Goal: Task Accomplishment & Management: Use online tool/utility

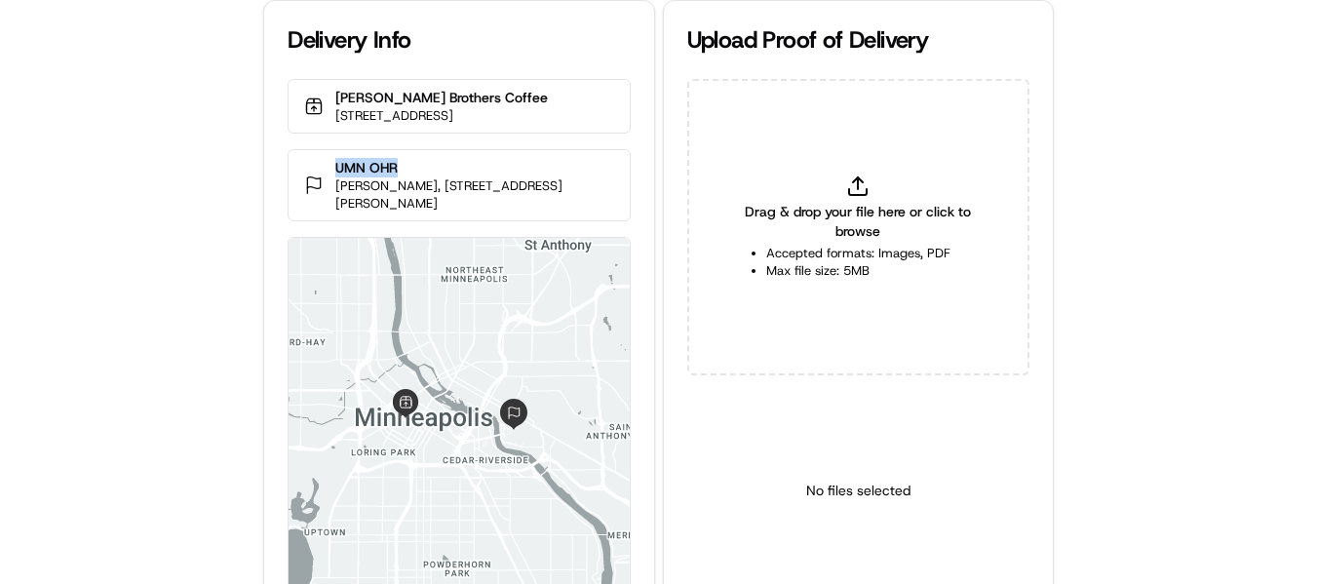
drag, startPoint x: 386, startPoint y: 186, endPoint x: 330, endPoint y: 187, distance: 55.6
click at [330, 187] on div "[GEOGRAPHIC_DATA][PERSON_NAME], [STREET_ADDRESS][PERSON_NAME]" at bounding box center [459, 185] width 342 height 72
copy p "UMN OHR"
click at [410, 177] on p "UMN OHR" at bounding box center [474, 167] width 278 height 19
drag, startPoint x: 414, startPoint y: 184, endPoint x: 316, endPoint y: 177, distance: 98.7
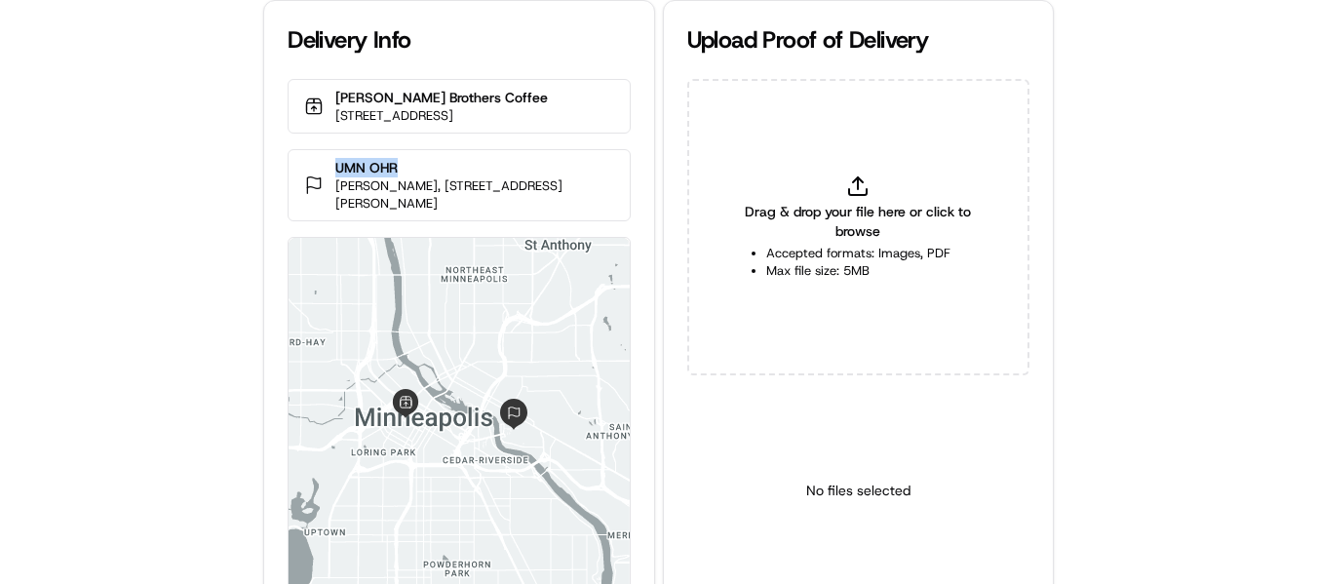
click at [316, 177] on div "[GEOGRAPHIC_DATA][PERSON_NAME], [STREET_ADDRESS][PERSON_NAME]" at bounding box center [459, 185] width 342 height 72
copy p "UMN OHR"
click at [858, 178] on line at bounding box center [858, 183] width 0 height 12
drag, startPoint x: 419, startPoint y: 188, endPoint x: 256, endPoint y: 182, distance: 162.9
click at [256, 182] on div "Delivery Info [PERSON_NAME] Brothers Coffee [STREET_ADDRESS][GEOGRAPHIC_DATA][P…" at bounding box center [658, 292] width 1317 height 584
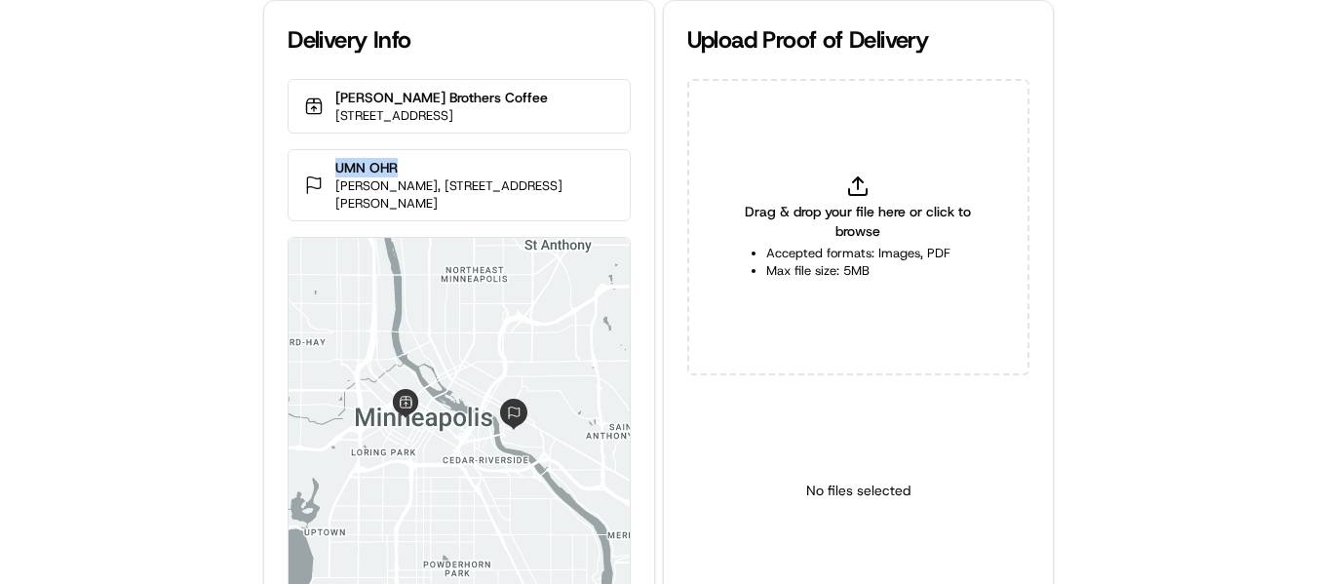
copy p "UMN OHR"
click at [862, 184] on icon at bounding box center [857, 185] width 23 height 23
type input "C:\fakepath\UMN OHR pop1.jpeg"
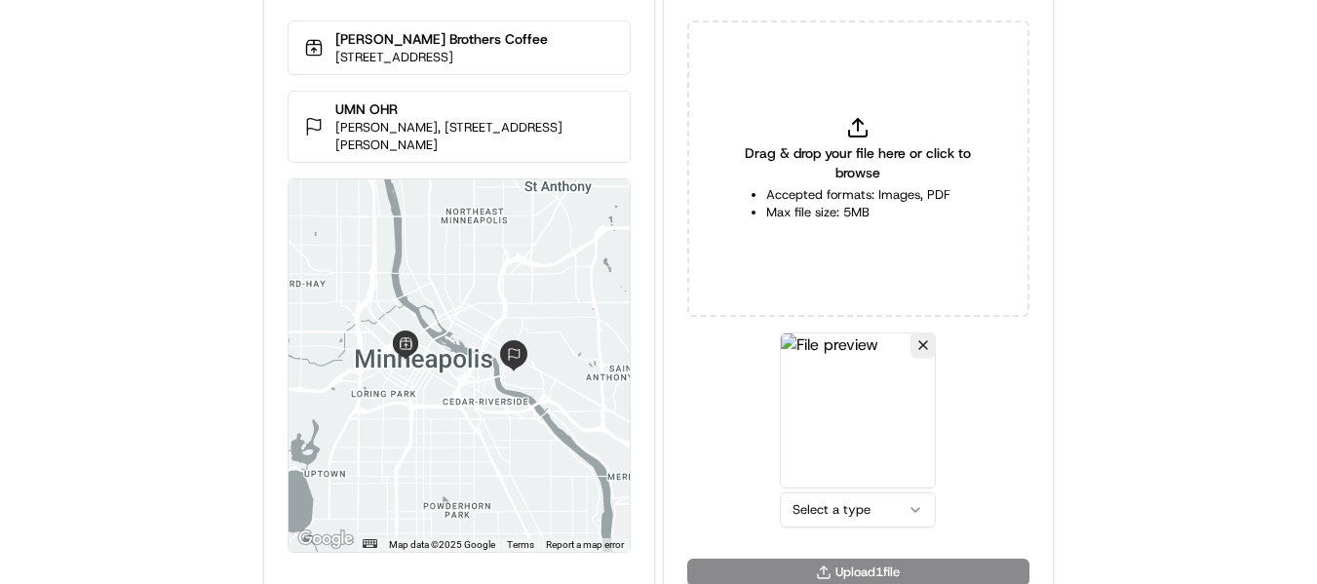
scroll to position [85, 0]
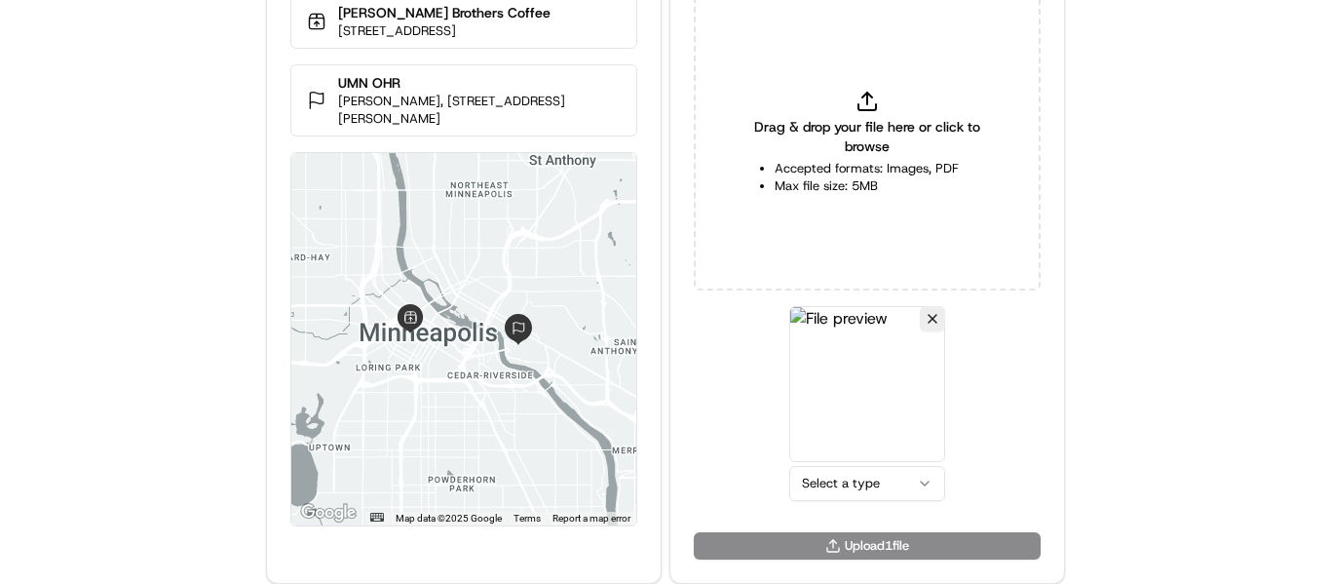
click at [875, 481] on html "Delivery Info [PERSON_NAME] Brothers Coffee [STREET_ADDRESS][GEOGRAPHIC_DATA][P…" at bounding box center [665, 207] width 1331 height 584
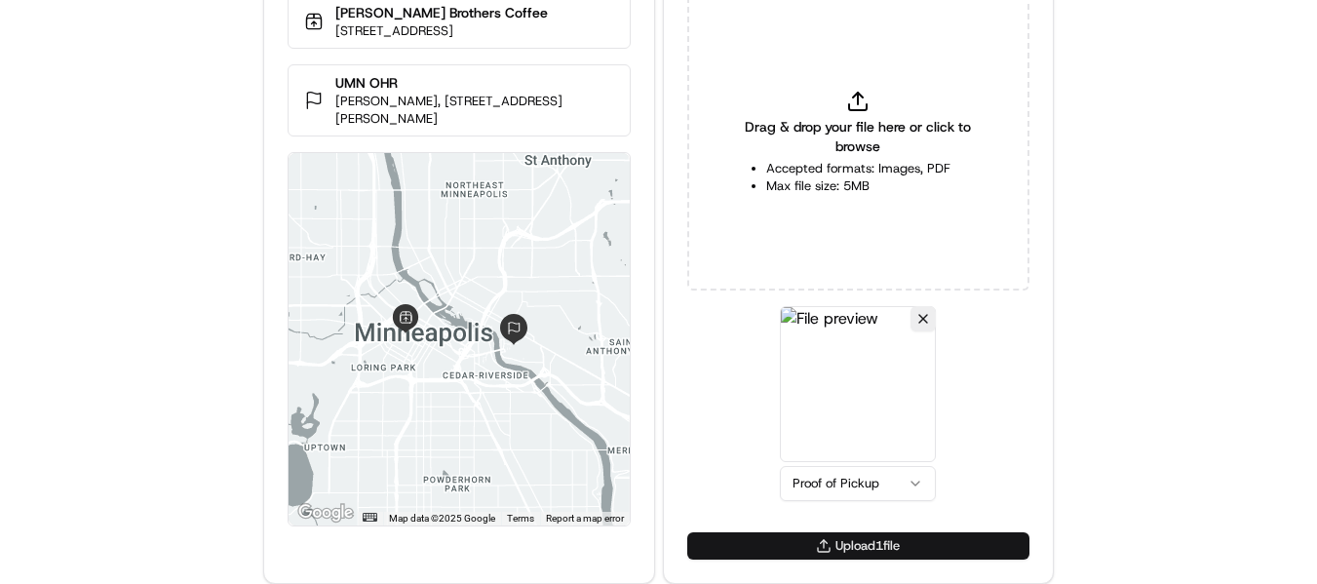
click at [831, 537] on button "Upload 1 file" at bounding box center [858, 545] width 342 height 27
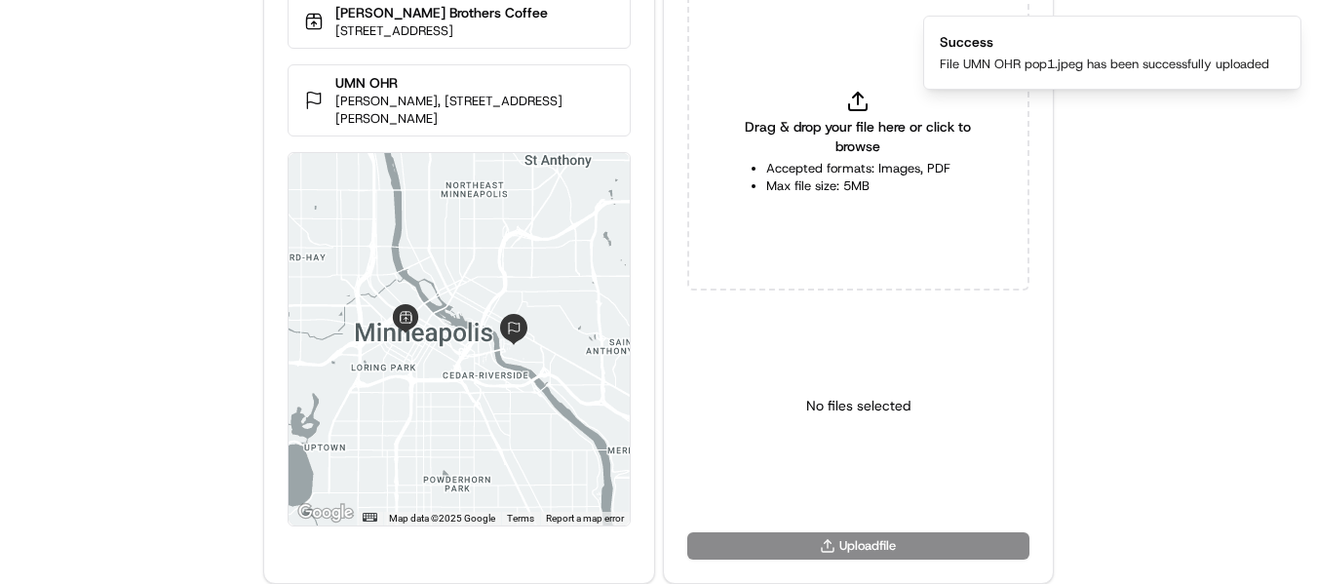
drag, startPoint x: 1104, startPoint y: 289, endPoint x: 1065, endPoint y: 296, distance: 39.8
click at [1105, 288] on div "Delivery Info [PERSON_NAME] Brothers Coffee [STREET_ADDRESS][GEOGRAPHIC_DATA][P…" at bounding box center [658, 207] width 1317 height 584
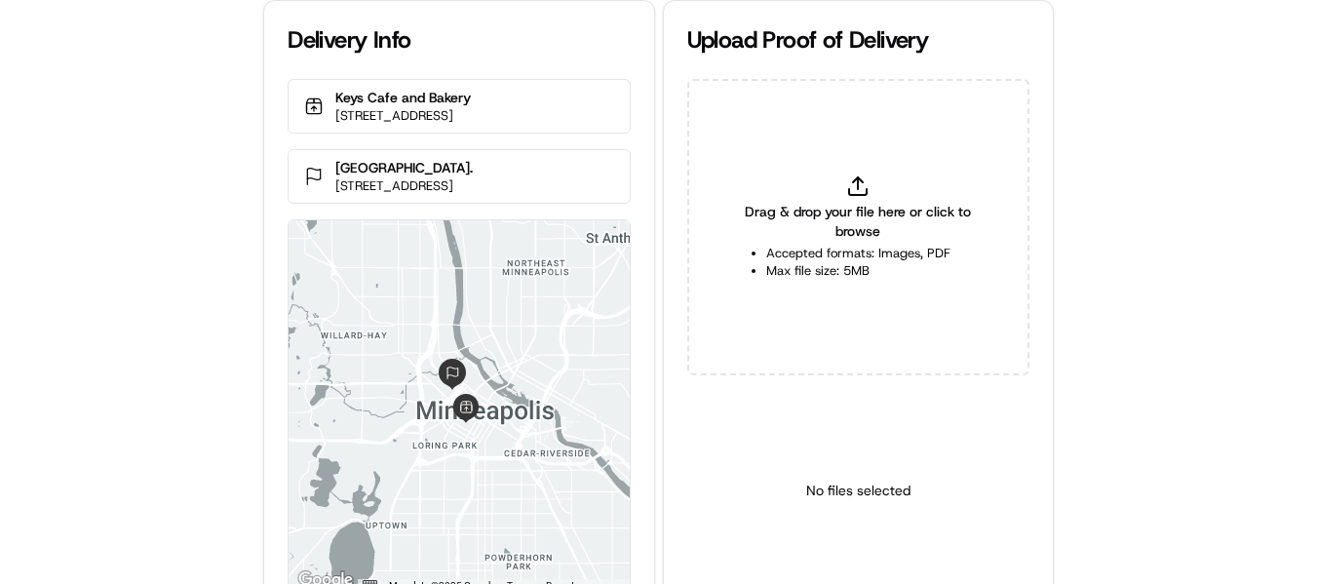
drag, startPoint x: 409, startPoint y: 187, endPoint x: 316, endPoint y: 179, distance: 93.9
click at [323, 178] on div "North Loop Green Office Tower. 350 N 5th St floor 5, Minneapolis, MN 55401, USA" at bounding box center [459, 176] width 342 height 55
click at [473, 177] on p "North Loop Green Office Tower." at bounding box center [403, 167] width 137 height 19
drag, startPoint x: 543, startPoint y: 187, endPoint x: 329, endPoint y: 181, distance: 213.5
click at [329, 181] on div "North Loop Green Office Tower. 350 N 5th St floor 5, Minneapolis, MN 55401, USA" at bounding box center [459, 176] width 342 height 55
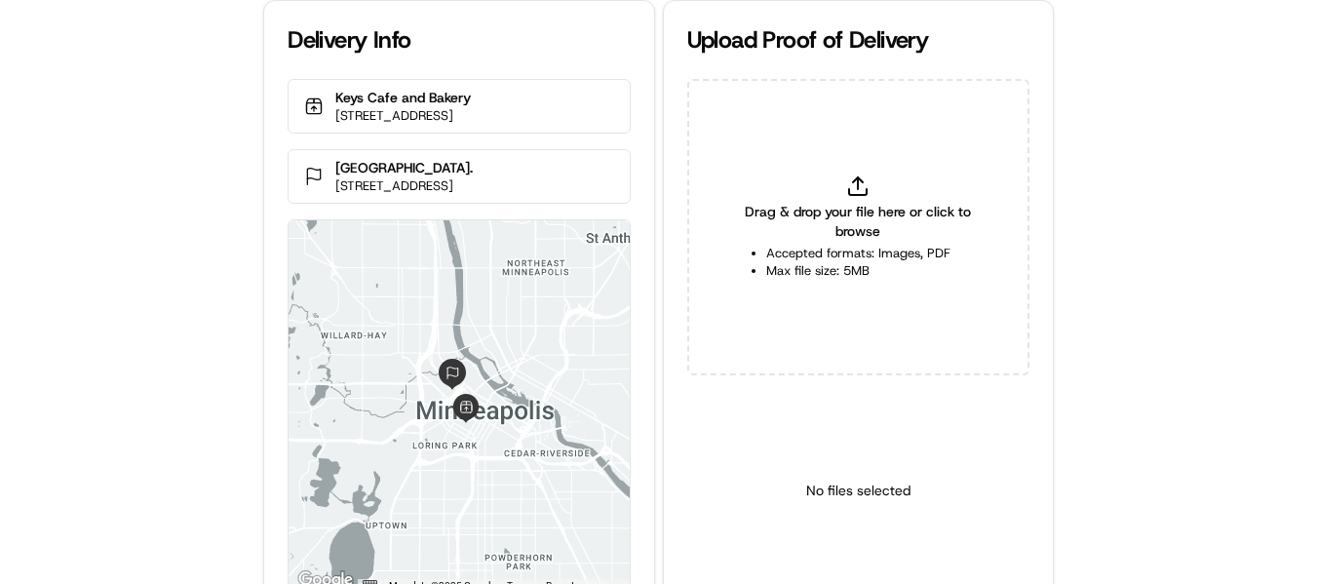
copy p "North Loop Green Office Tower."
click at [871, 214] on span "Drag & drop your file here or click to browse" at bounding box center [858, 221] width 245 height 39
type input "C:\fakepath\North Loop Green Office Tower. pop.jpg"
click at [857, 551] on body "Delivery Info Keys Cafe and Bakery 114 9th St S, Minneapolis, MN 55402, United …" at bounding box center [658, 292] width 1317 height 584
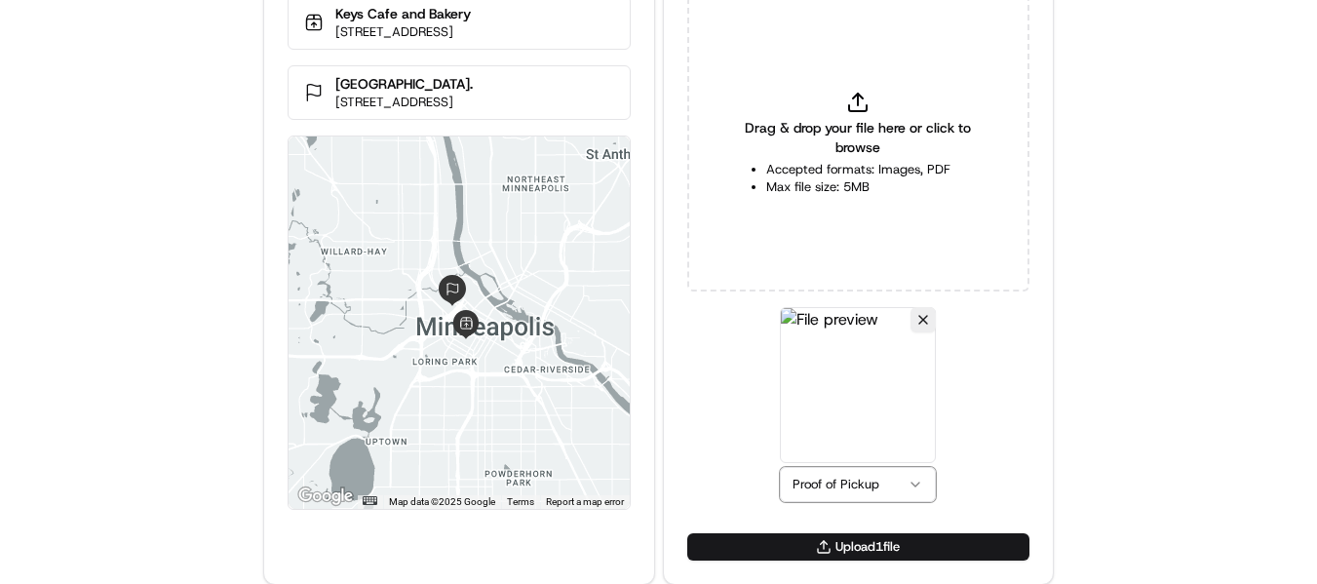
scroll to position [85, 0]
click at [848, 547] on button "Upload 1 file" at bounding box center [858, 545] width 342 height 27
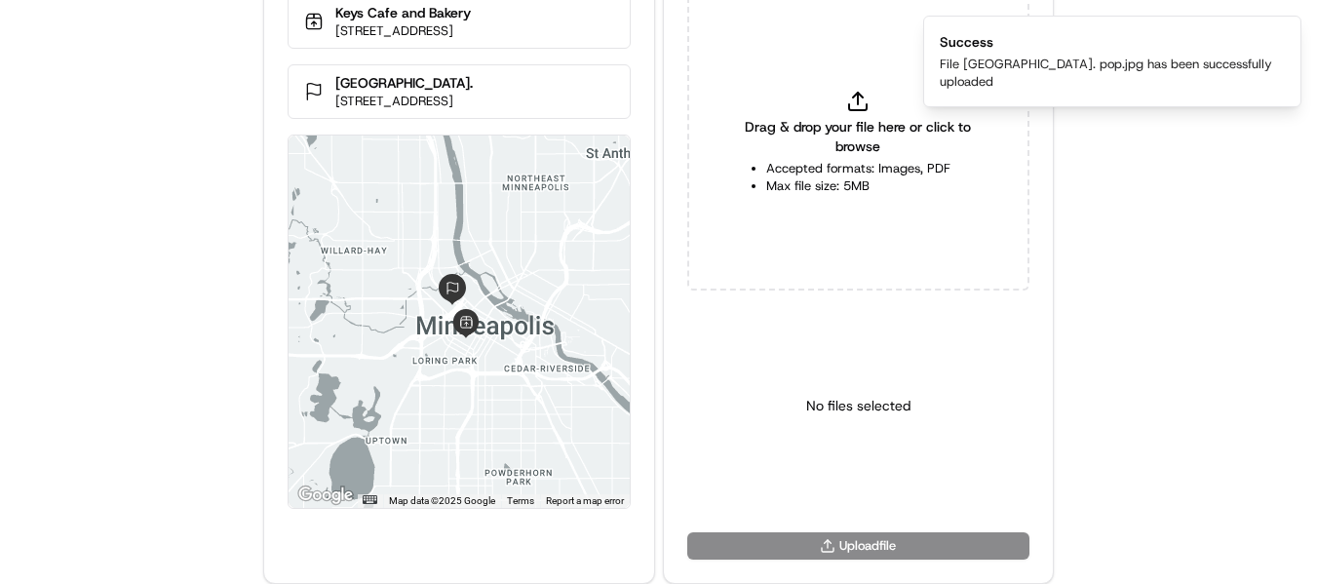
click at [873, 104] on div "Drag & drop your file here or click to browse Accepted formats: Images, PDF Max…" at bounding box center [858, 142] width 342 height 296
type input "C:\fakepath\North Loop Green Office Tower. pod.jpg"
click at [889, 493] on html "Delivery Info Keys Cafe and Bakery 114 9th St S, Minneapolis, MN 55402, United …" at bounding box center [658, 207] width 1317 height 584
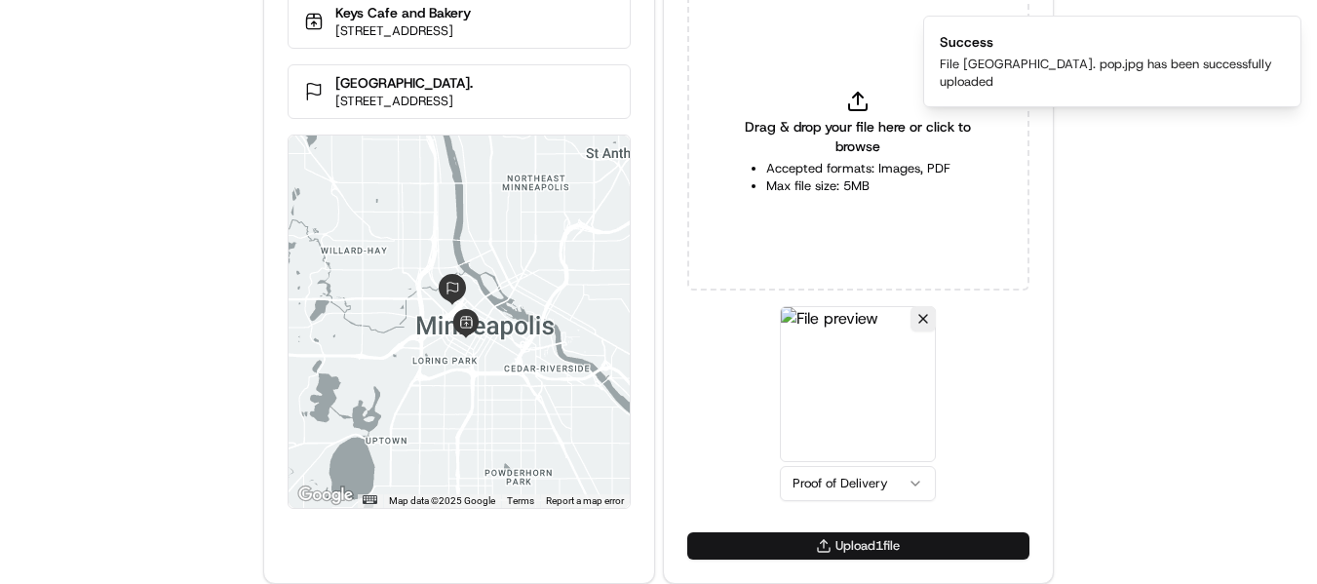
drag, startPoint x: 879, startPoint y: 546, endPoint x: 826, endPoint y: 546, distance: 53.6
click at [878, 546] on button "Upload 1 file" at bounding box center [858, 545] width 342 height 27
